Goal: Navigation & Orientation: Understand site structure

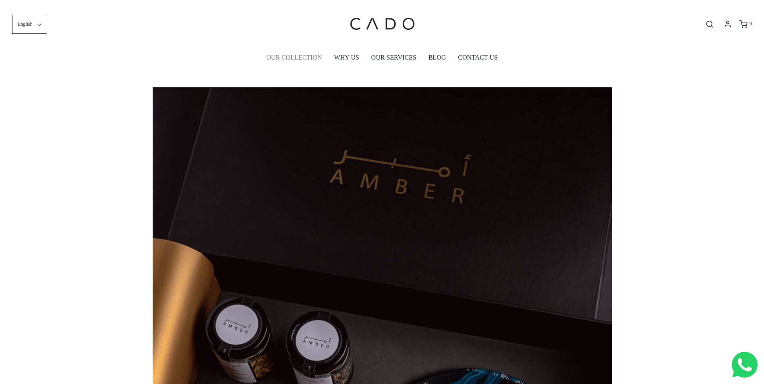
click at [298, 59] on link "OUR COLLECTION" at bounding box center [294, 57] width 56 height 19
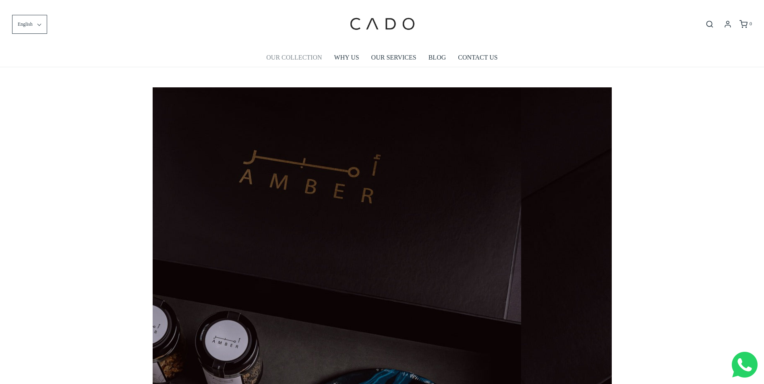
scroll to position [0, 262]
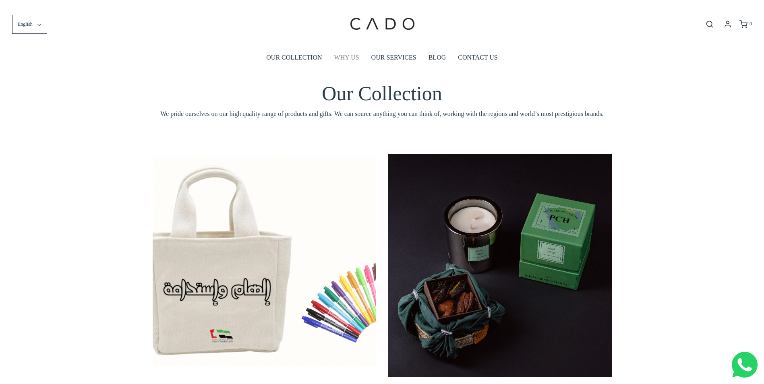
click at [347, 55] on link "WHY US" at bounding box center [346, 57] width 25 height 19
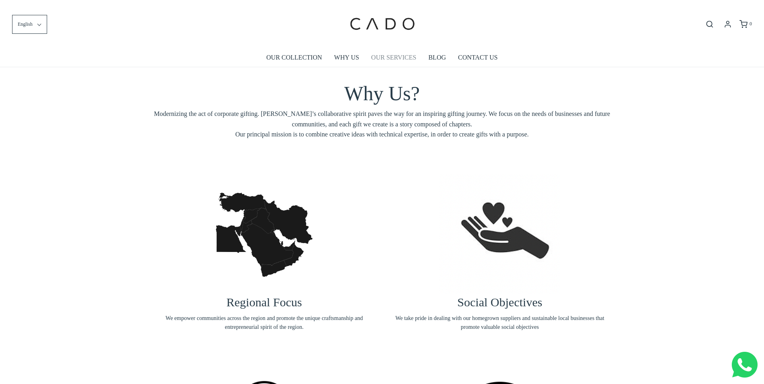
click at [384, 59] on link "OUR SERVICES" at bounding box center [394, 57] width 45 height 19
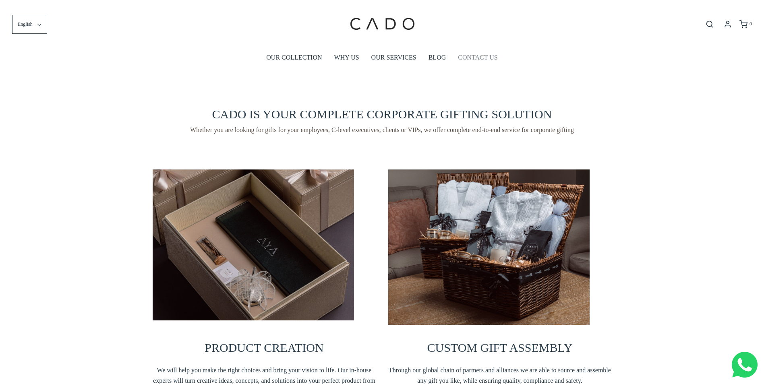
click at [486, 54] on link "CONTACT US" at bounding box center [477, 57] width 39 height 19
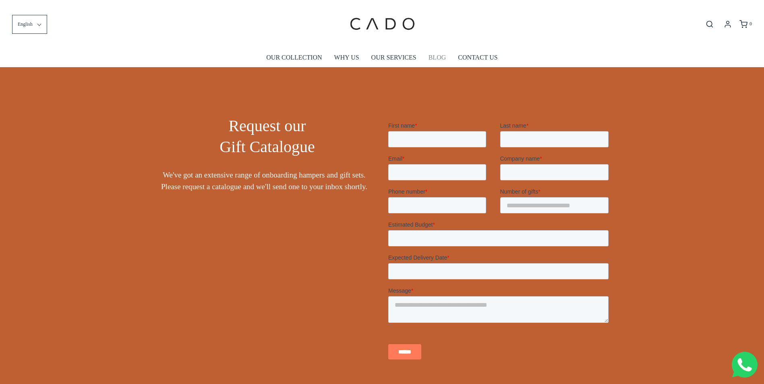
click at [437, 59] on link "BLOG" at bounding box center [438, 57] width 18 height 19
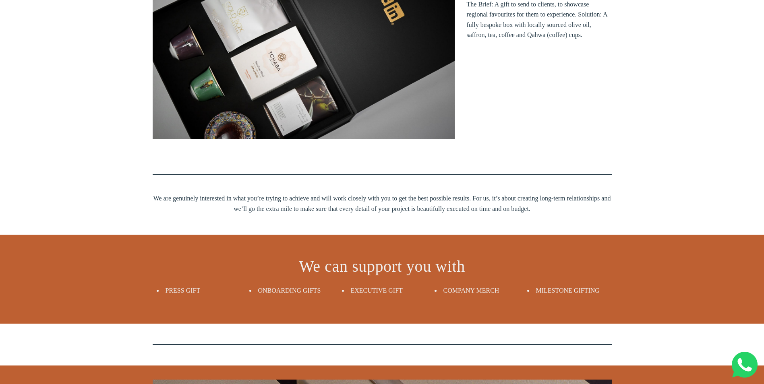
scroll to position [604, 0]
